Goal: Check status: Check status

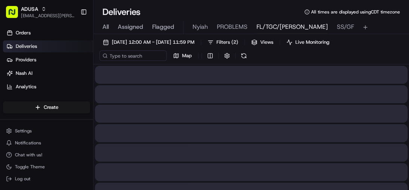
click at [103, 28] on span "All" at bounding box center [105, 26] width 6 height 9
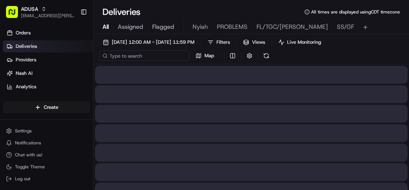
click at [127, 55] on input at bounding box center [144, 55] width 90 height 10
paste input "m706189951"
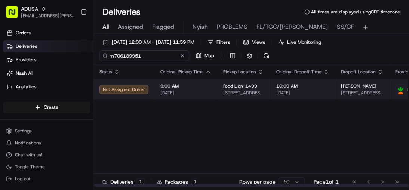
type input "m706189951"
click at [196, 85] on span "9:00 AM" at bounding box center [185, 86] width 51 height 6
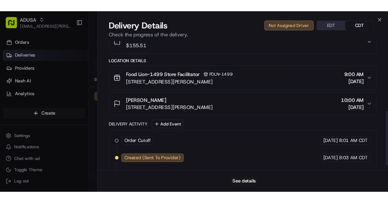
scroll to position [186, 0]
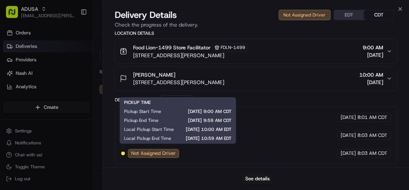
click at [307, 118] on div "Order Cutoff Food Lion [DATE] 8:01 AM CDT Created (Sent To Provider) Instacart …" at bounding box center [256, 135] width 270 height 45
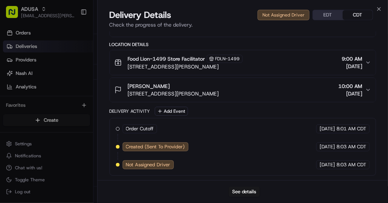
scroll to position [173, 0]
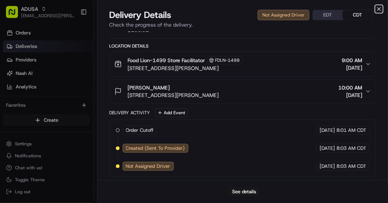
click at [379, 9] on icon "button" at bounding box center [379, 8] width 3 height 3
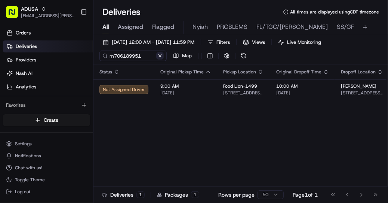
click at [161, 55] on button at bounding box center [159, 55] width 7 height 7
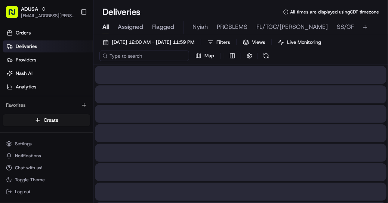
click at [136, 55] on input at bounding box center [144, 55] width 90 height 10
paste input "m709154898"
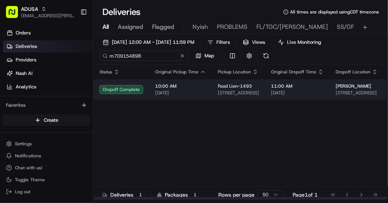
type input "m709154898"
click at [191, 86] on span "10:00 AM" at bounding box center [180, 86] width 51 height 6
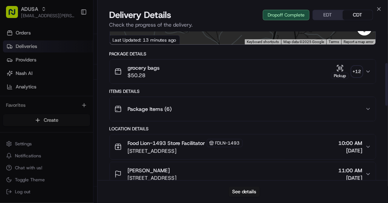
scroll to position [150, 0]
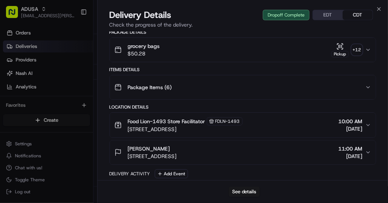
click at [353, 51] on div "+ 12" at bounding box center [357, 49] width 10 height 10
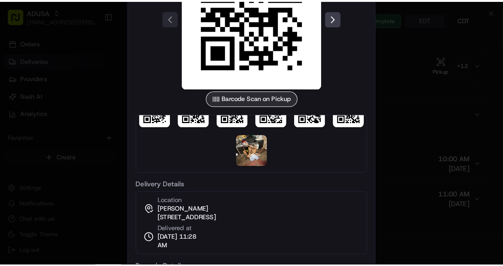
scroll to position [51, 0]
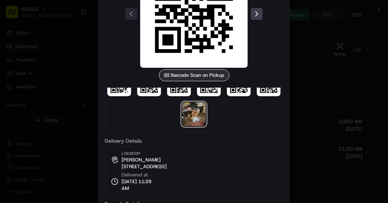
click at [193, 115] on img at bounding box center [194, 114] width 24 height 24
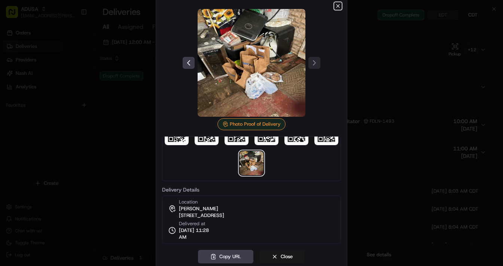
click at [335, 6] on icon "button" at bounding box center [338, 6] width 6 height 6
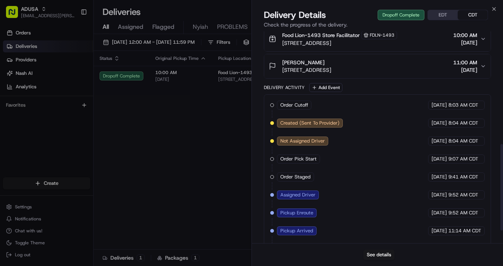
scroll to position [150, 0]
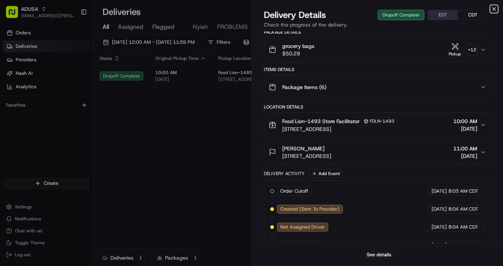
click at [409, 7] on icon "button" at bounding box center [494, 9] width 6 height 6
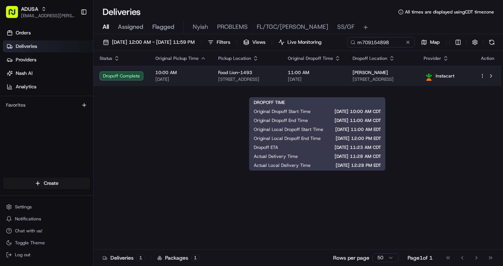
click at [327, 82] on span "[DATE]" at bounding box center [314, 79] width 53 height 6
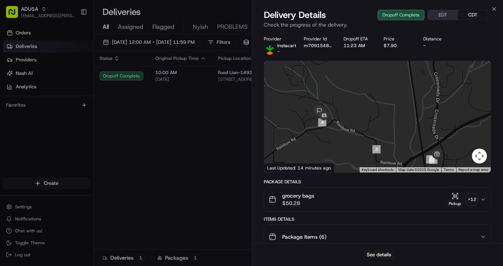
drag, startPoint x: 295, startPoint y: 98, endPoint x: 308, endPoint y: 138, distance: 41.5
click at [308, 138] on div at bounding box center [377, 116] width 226 height 111
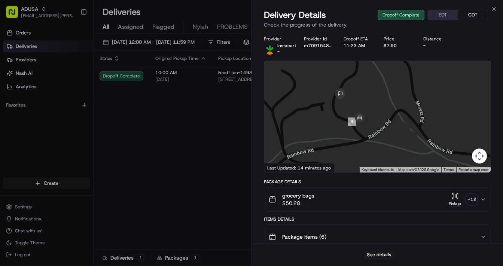
drag, startPoint x: 331, startPoint y: 138, endPoint x: 341, endPoint y: 118, distance: 22.6
click at [341, 118] on div at bounding box center [377, 116] width 226 height 111
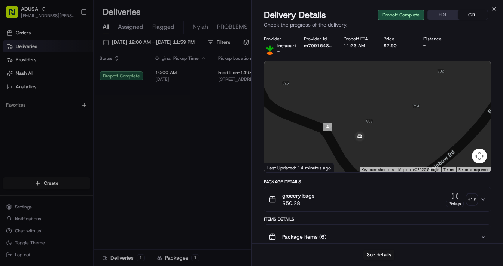
drag, startPoint x: 387, startPoint y: 135, endPoint x: 329, endPoint y: 94, distance: 71.0
click at [329, 94] on div at bounding box center [377, 116] width 226 height 111
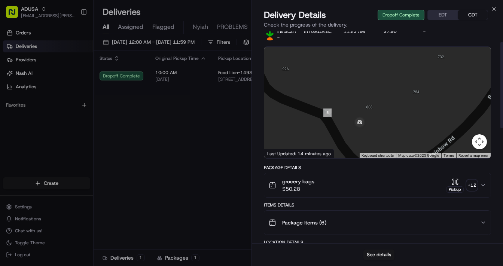
scroll to position [0, 0]
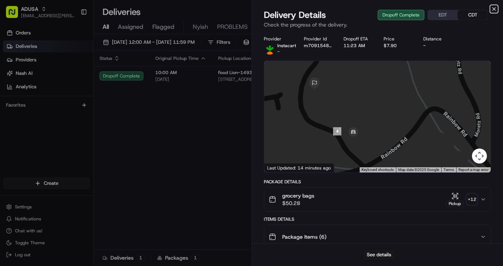
click at [409, 10] on icon "button" at bounding box center [494, 9] width 6 height 6
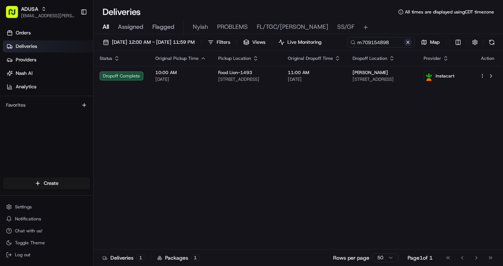
click at [404, 46] on button at bounding box center [407, 42] width 7 height 7
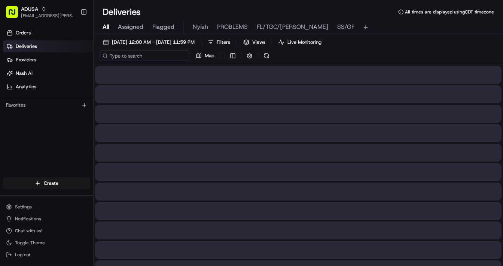
click at [132, 57] on input at bounding box center [144, 55] width 90 height 10
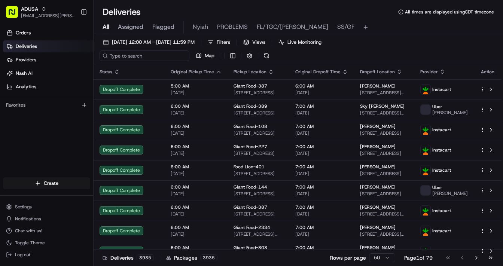
paste input "m709832819"
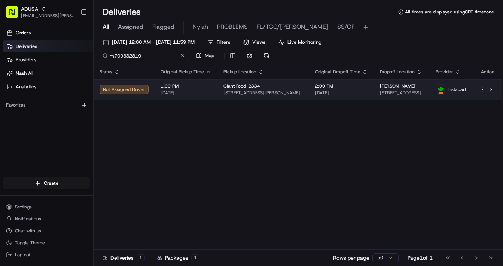
type input "m709832819"
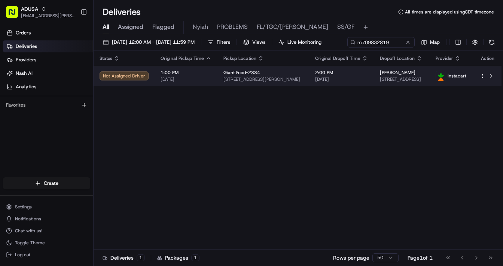
click at [409, 86] on td at bounding box center [487, 76] width 28 height 20
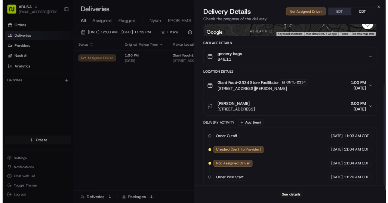
scroll to position [128, 0]
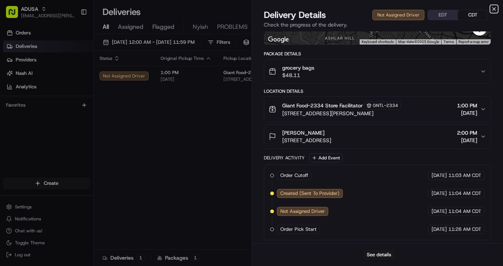
click at [409, 9] on icon "button" at bounding box center [494, 9] width 6 height 6
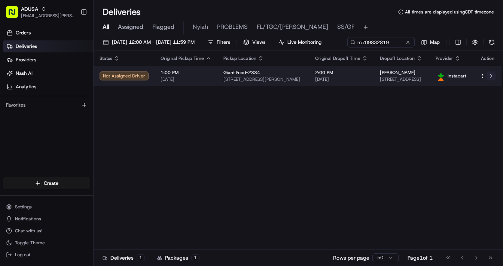
click at [409, 80] on button at bounding box center [490, 75] width 9 height 9
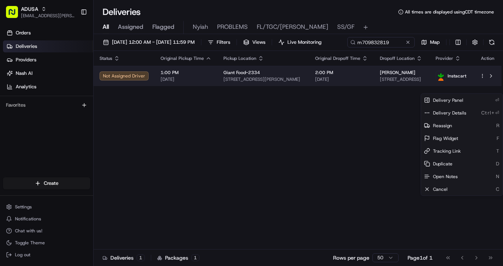
click at [409, 90] on html "ADUSA [EMAIL_ADDRESS][PERSON_NAME][DOMAIN_NAME] Toggle Sidebar Orders Deliverie…" at bounding box center [251, 133] width 503 height 266
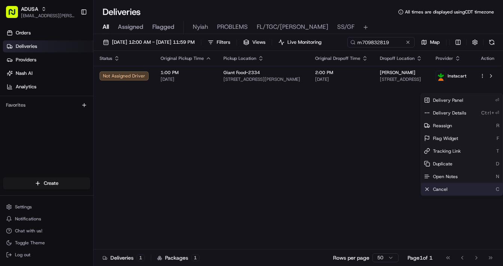
click at [409, 188] on span "Cancel" at bounding box center [440, 189] width 15 height 6
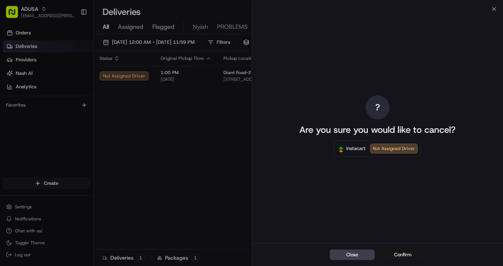
click at [397, 190] on button "Confirm" at bounding box center [402, 254] width 45 height 10
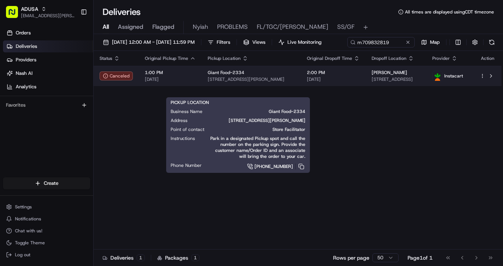
click at [242, 82] on span "[STREET_ADDRESS][PERSON_NAME]" at bounding box center [251, 79] width 87 height 6
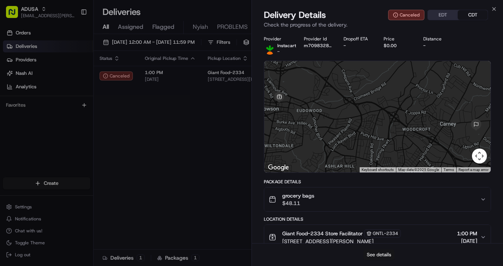
click at [375, 190] on button "See details" at bounding box center [378, 254] width 31 height 10
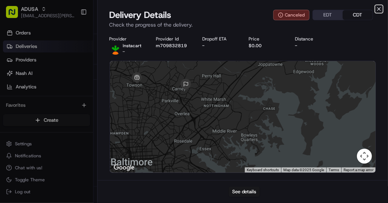
click at [377, 8] on icon "button" at bounding box center [379, 9] width 6 height 6
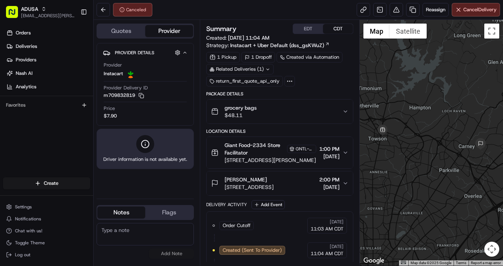
click at [152, 229] on textarea at bounding box center [144, 234] width 97 height 22
type textarea "cc cancel"
click at [176, 251] on button "Add Note" at bounding box center [171, 253] width 45 height 10
